Goal: Task Accomplishment & Management: Use online tool/utility

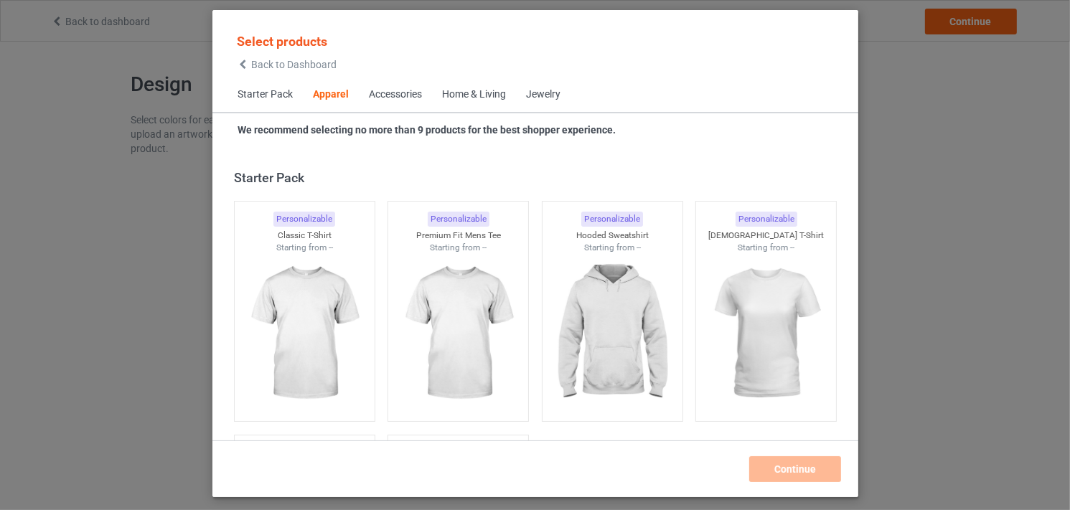
scroll to position [534, 0]
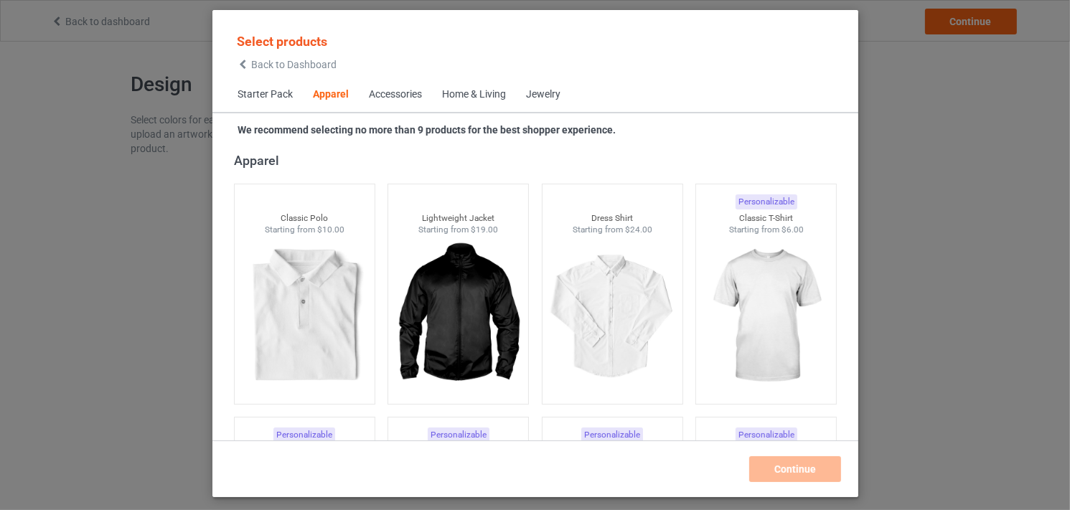
click at [795, 103] on div "Starter Pack Apparel Accessories Home & Living Jewelry" at bounding box center [535, 95] width 646 height 34
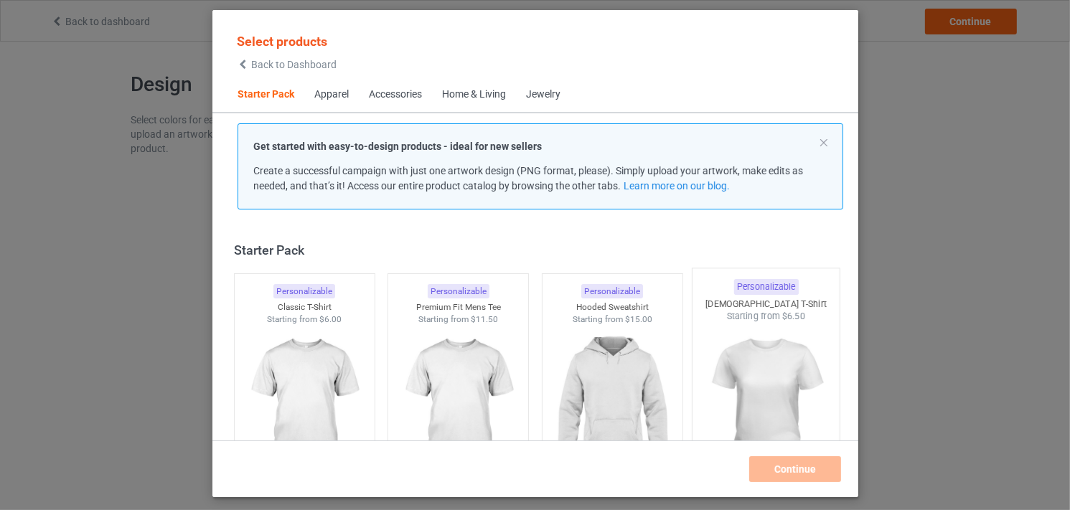
scroll to position [72, 0]
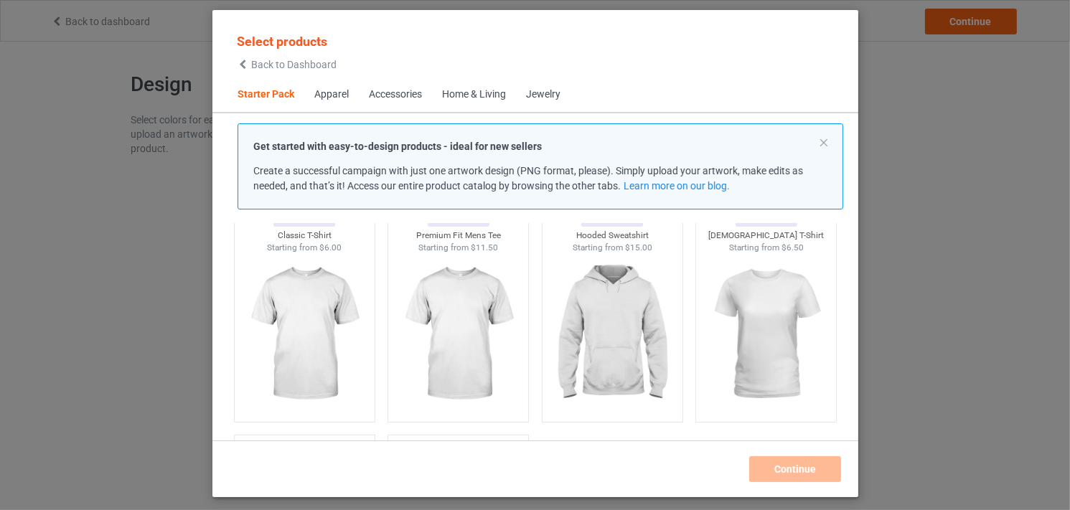
click at [657, 495] on div "Select products Back to Dashboard Starter Pack Apparel Accessories Home & Livin…" at bounding box center [535, 253] width 646 height 487
click at [372, 462] on div "Continue" at bounding box center [536, 470] width 616 height 26
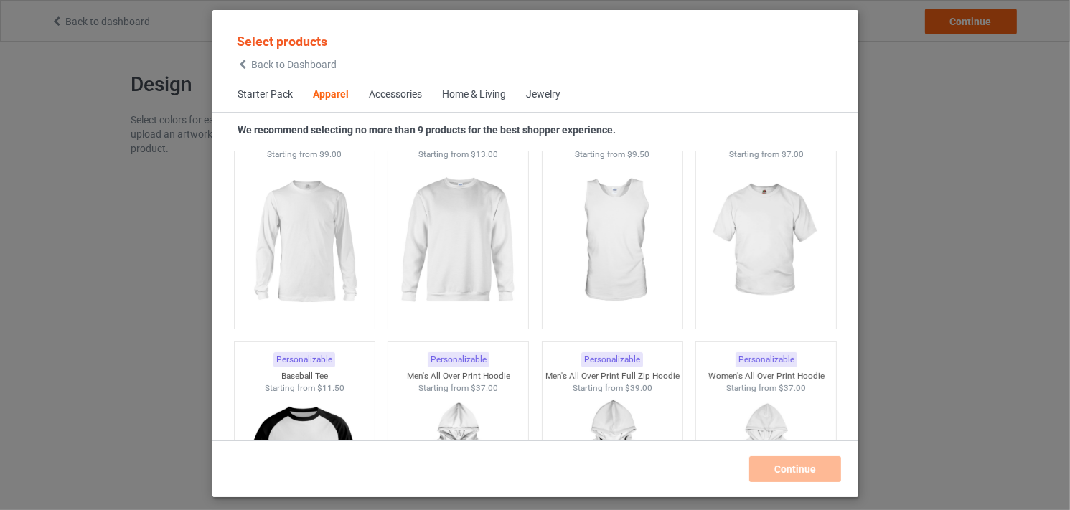
scroll to position [1005, 0]
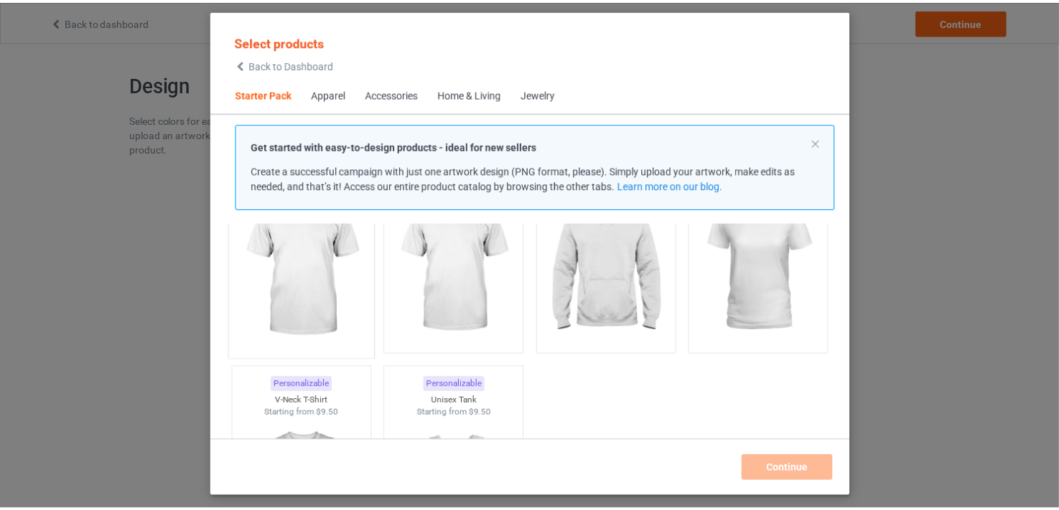
scroll to position [144, 0]
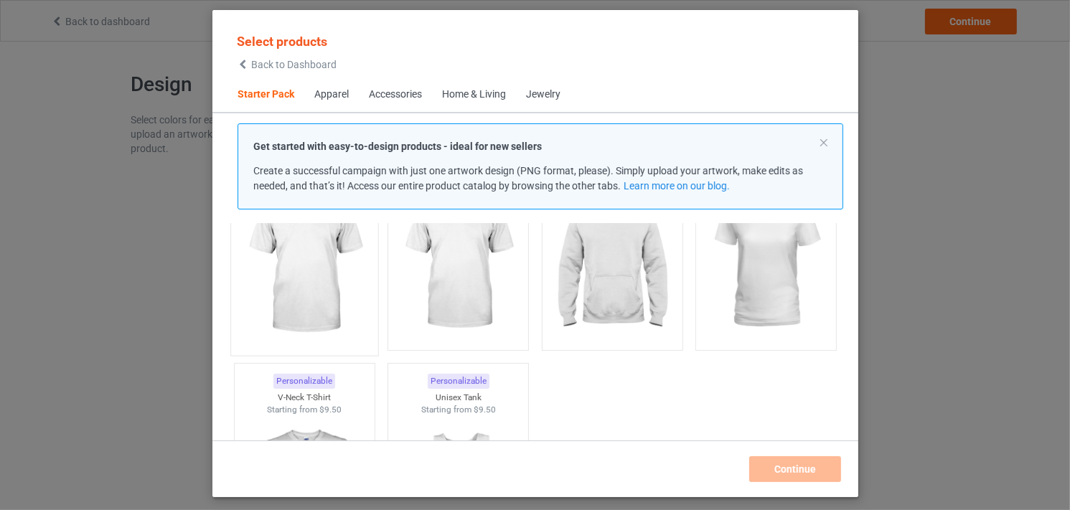
click at [323, 304] on img at bounding box center [304, 263] width 135 height 169
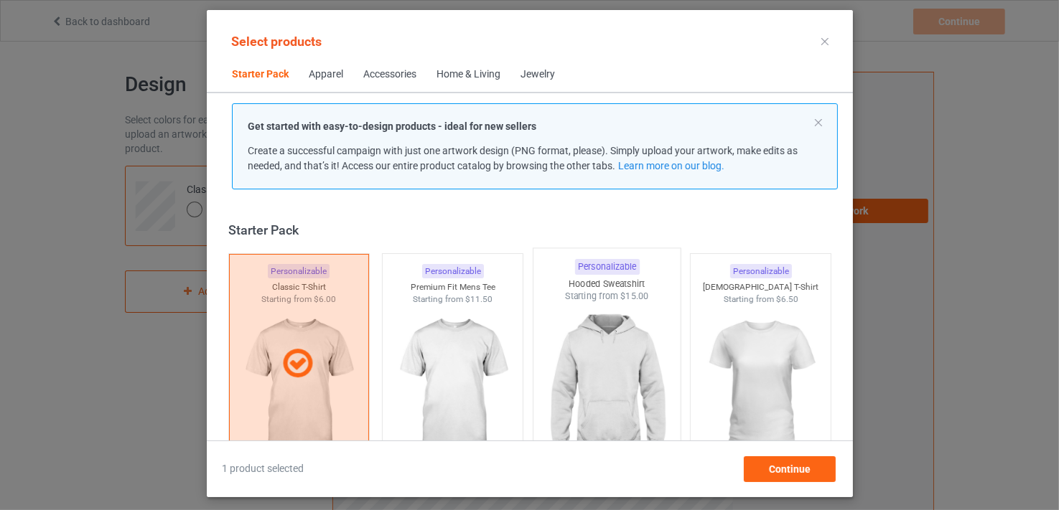
click at [597, 354] on img at bounding box center [606, 387] width 135 height 169
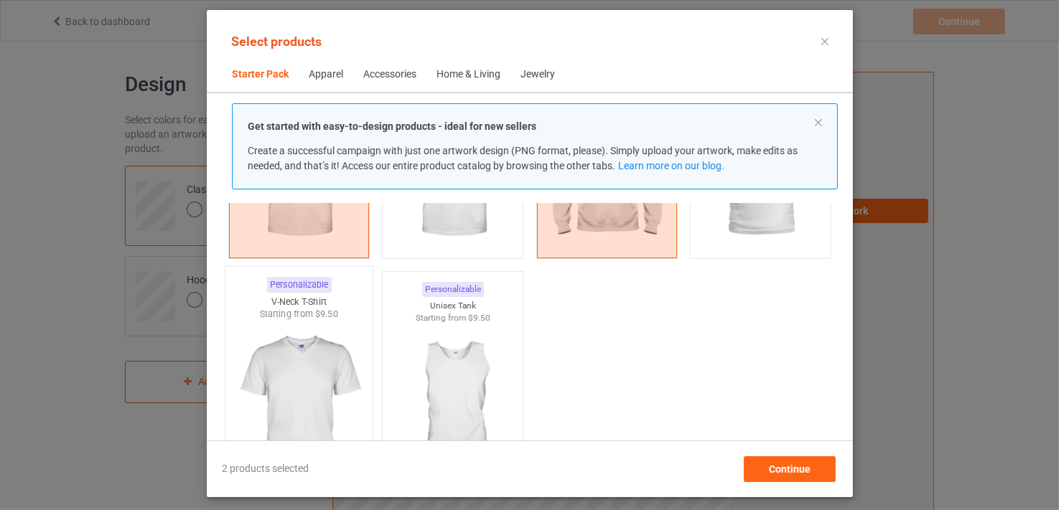
click at [320, 398] on img at bounding box center [298, 405] width 135 height 169
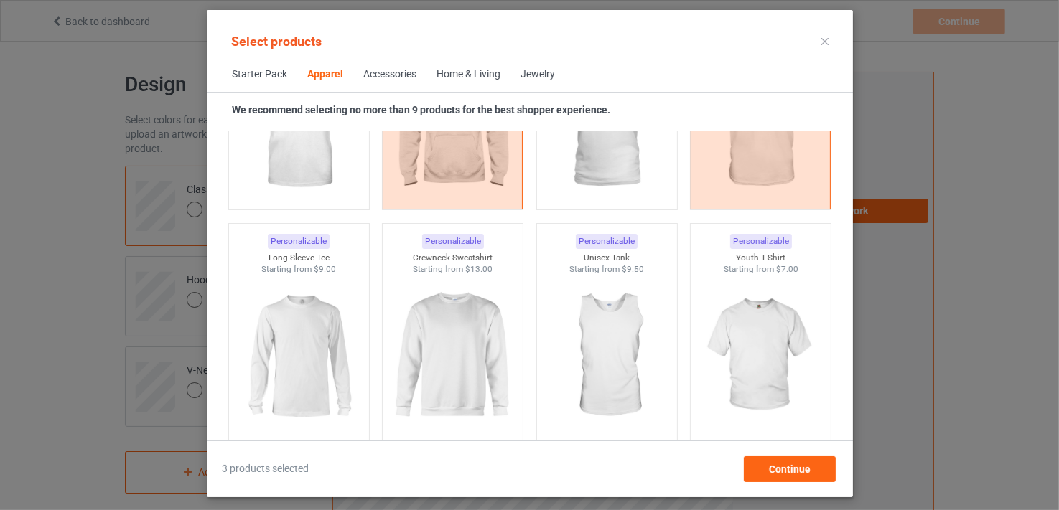
scroll to position [933, 0]
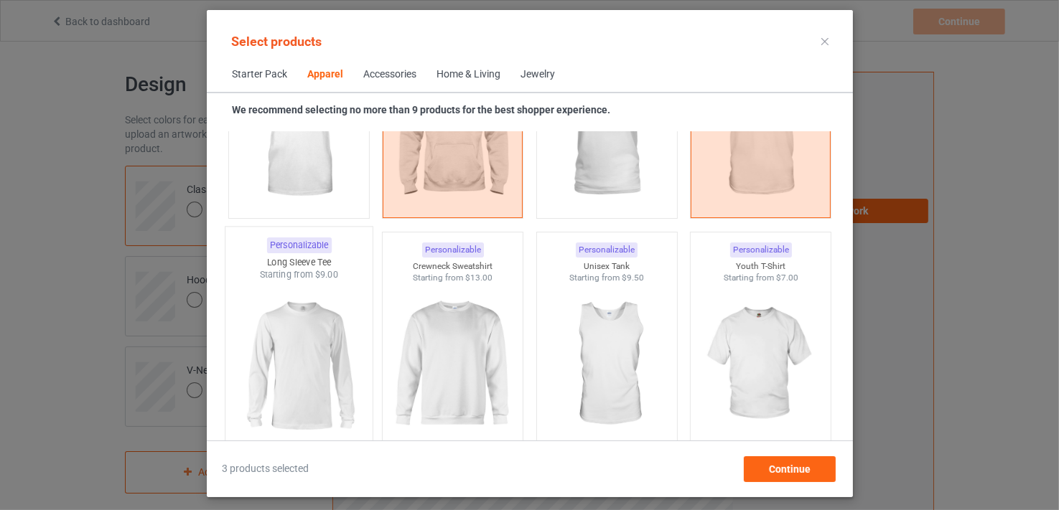
click at [337, 368] on img at bounding box center [298, 365] width 135 height 169
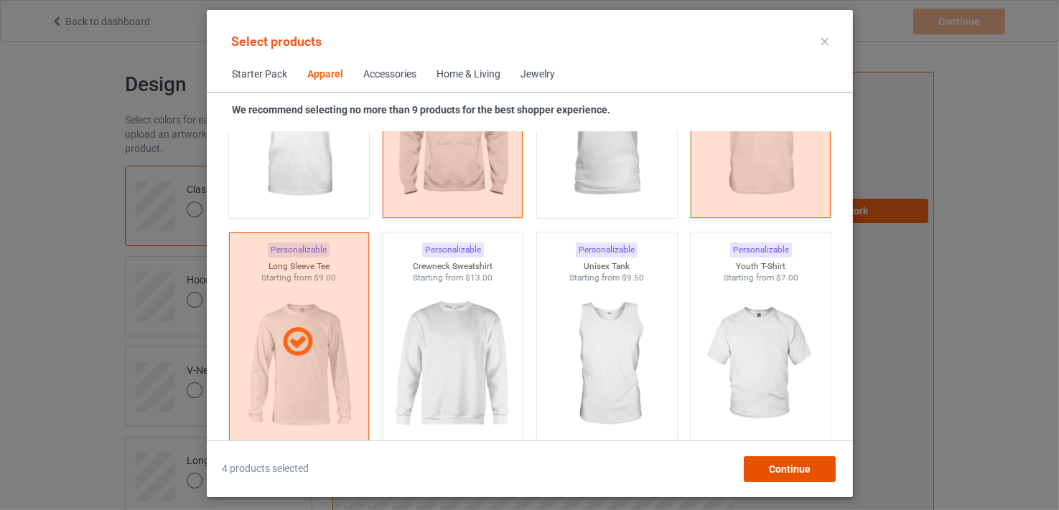
click at [804, 470] on span "Continue" at bounding box center [789, 469] width 42 height 11
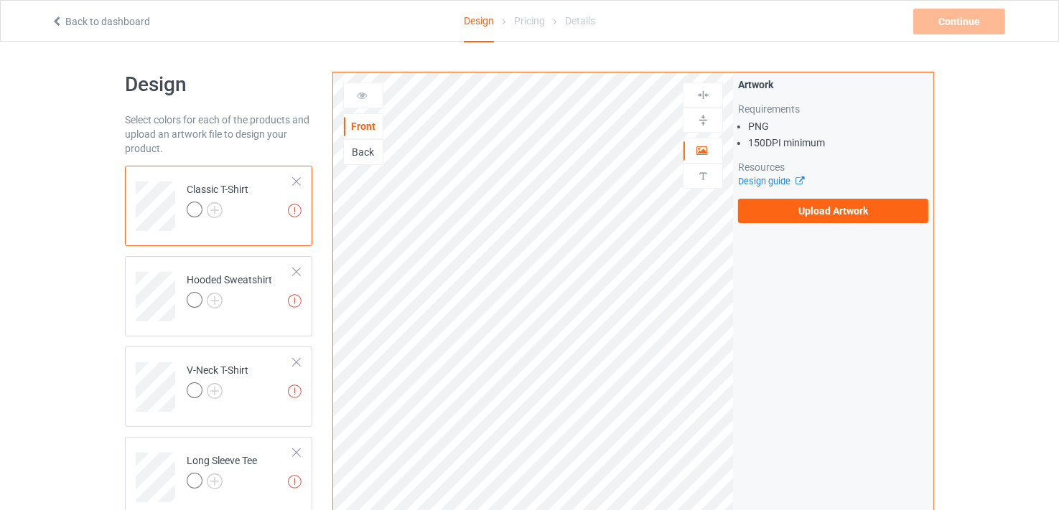
click at [65, 274] on div "Design Select colors for each of the products and upload an artwork file to des…" at bounding box center [529, 486] width 1059 height 888
